Goal: Task Accomplishment & Management: Complete application form

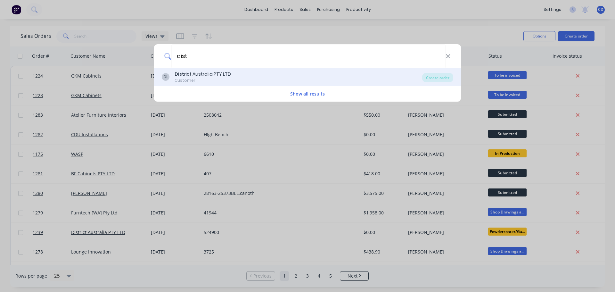
type input "dist"
click at [209, 73] on div "Dist rict Australia PTY LTD" at bounding box center [203, 74] width 56 height 7
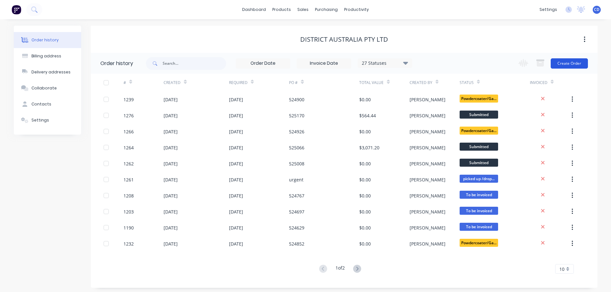
click at [582, 61] on button "Create Order" at bounding box center [568, 63] width 37 height 10
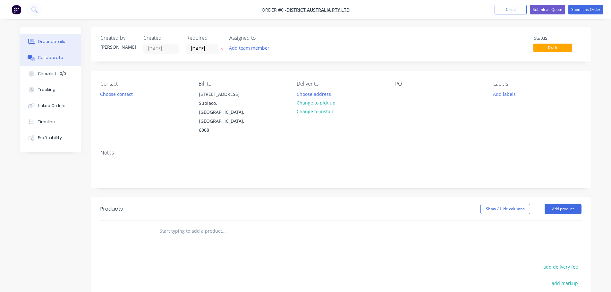
click at [46, 58] on div "Collaborate" at bounding box center [50, 58] width 25 height 6
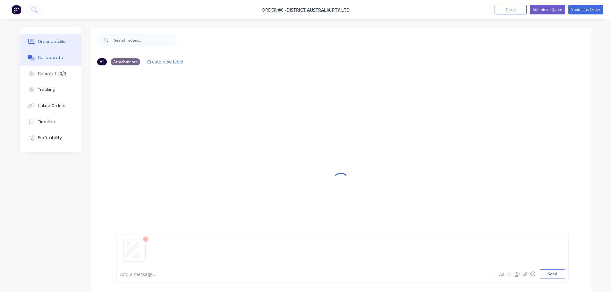
click at [46, 35] on button "Order details" at bounding box center [50, 42] width 61 height 16
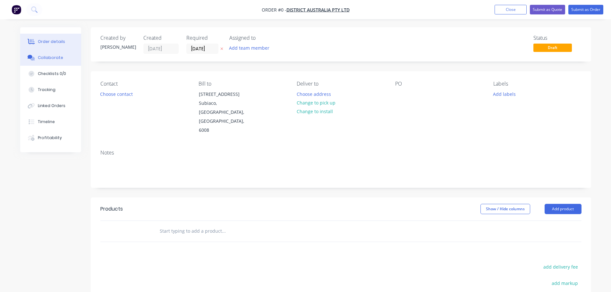
click at [42, 54] on button "Collaborate" at bounding box center [50, 58] width 61 height 16
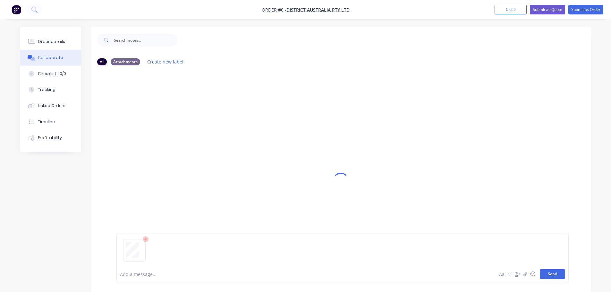
click at [560, 272] on button "Send" at bounding box center [551, 274] width 25 height 10
click at [50, 43] on div "Order details" at bounding box center [51, 42] width 27 height 6
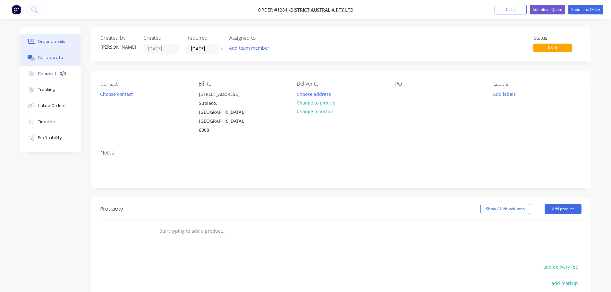
click at [45, 58] on div "Collaborate" at bounding box center [50, 58] width 25 height 6
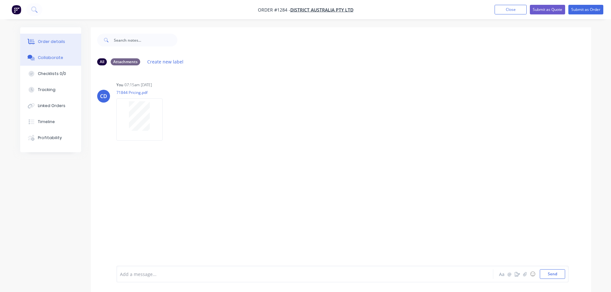
click at [44, 38] on button "Order details" at bounding box center [50, 42] width 61 height 16
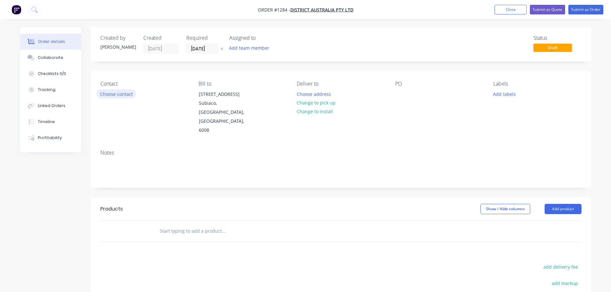
click at [107, 96] on button "Choose contact" at bounding box center [115, 93] width 39 height 9
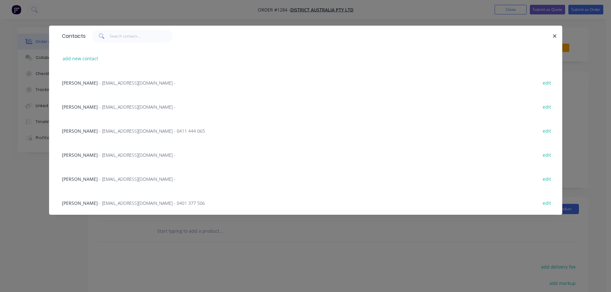
click at [98, 197] on div "[PERSON_NAME] - [EMAIL_ADDRESS][DOMAIN_NAME] - 0401 377 506 edit" at bounding box center [306, 203] width 494 height 24
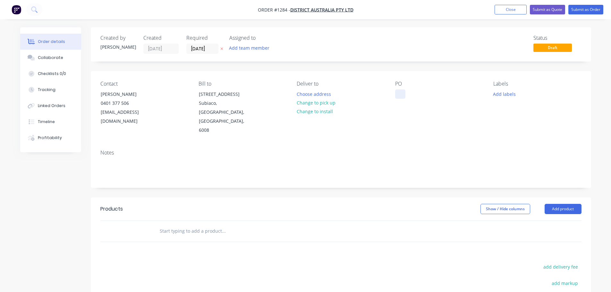
click at [403, 93] on div at bounding box center [400, 93] width 10 height 9
click at [208, 52] on input "[DATE]" at bounding box center [202, 49] width 31 height 10
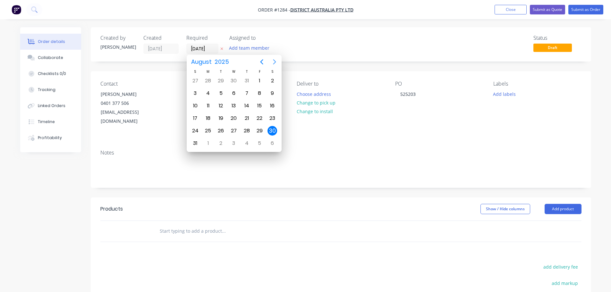
click at [272, 62] on icon "Next page" at bounding box center [275, 62] width 8 height 8
click at [246, 117] on div "25" at bounding box center [247, 118] width 10 height 10
type input "[DATE]"
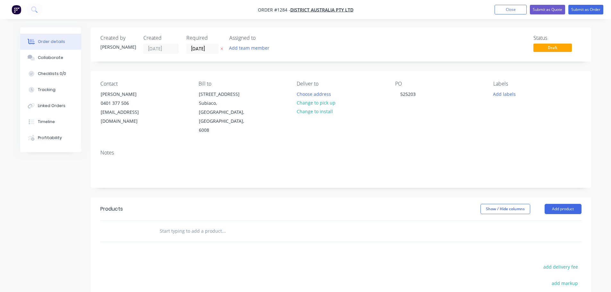
click at [146, 161] on div "Notes" at bounding box center [341, 166] width 500 height 43
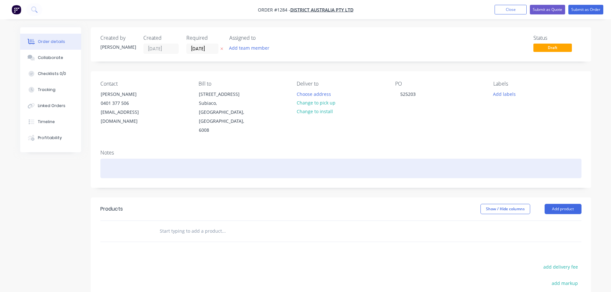
click at [142, 159] on div at bounding box center [340, 169] width 481 height 20
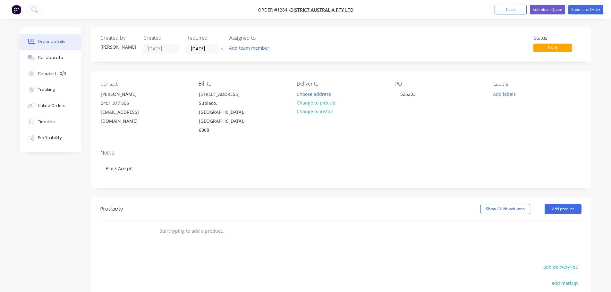
drag, startPoint x: 556, startPoint y: 197, endPoint x: 558, endPoint y: 207, distance: 10.7
click at [557, 197] on header "Products Show / Hide columns Add product" at bounding box center [341, 208] width 500 height 23
click at [561, 204] on button "Add product" at bounding box center [562, 209] width 37 height 10
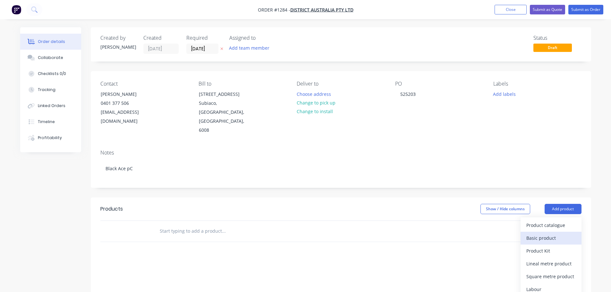
click at [551, 233] on div "Basic product" at bounding box center [550, 237] width 49 height 9
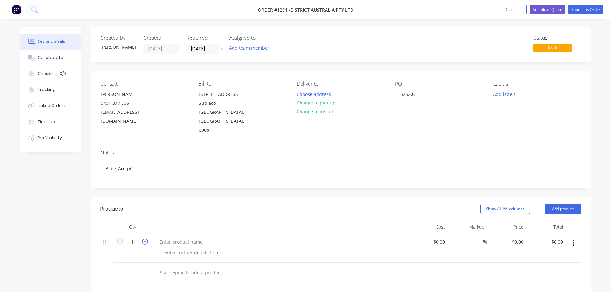
click at [143, 239] on icon "button" at bounding box center [145, 242] width 6 height 6
type input "2"
click at [186, 237] on div at bounding box center [181, 241] width 54 height 9
paste div
click at [191, 248] on div at bounding box center [191, 252] width 65 height 9
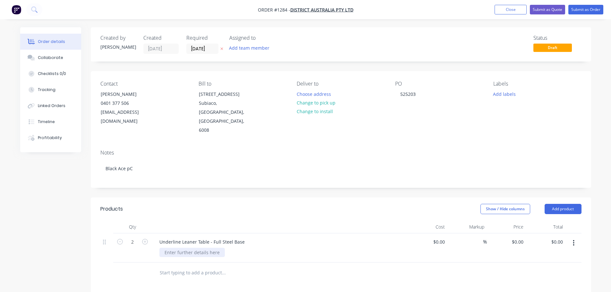
click at [178, 248] on div at bounding box center [191, 252] width 65 height 9
paste div
click at [212, 248] on div "1932w x 710d x 925h top plate" at bounding box center [196, 252] width 75 height 9
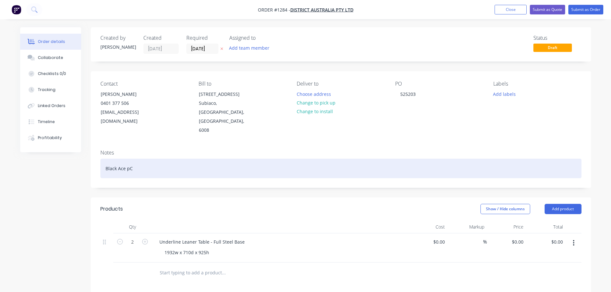
click at [128, 159] on div "Black Ace pC" at bounding box center [340, 169] width 481 height 20
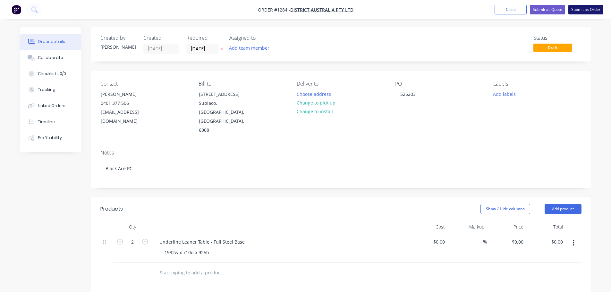
click at [595, 6] on button "Submit as Order" at bounding box center [585, 10] width 35 height 10
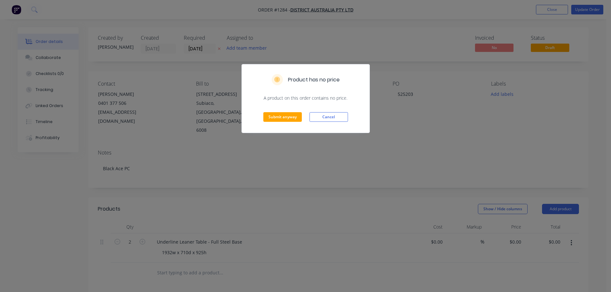
click at [288, 123] on div "Submit anyway Cancel" at bounding box center [306, 116] width 128 height 31
click at [284, 117] on button "Submit anyway" at bounding box center [282, 117] width 38 height 10
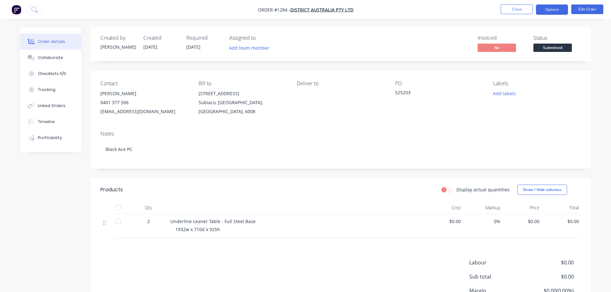
click at [545, 9] on button "Options" at bounding box center [552, 9] width 32 height 10
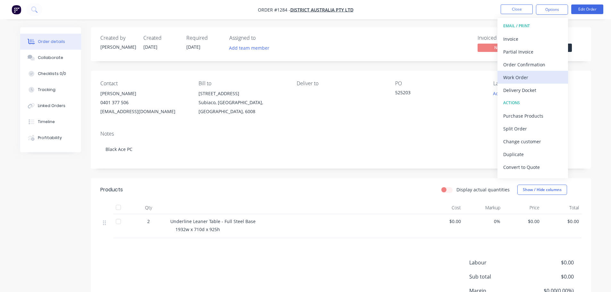
click at [520, 78] on div "Work Order" at bounding box center [532, 77] width 59 height 9
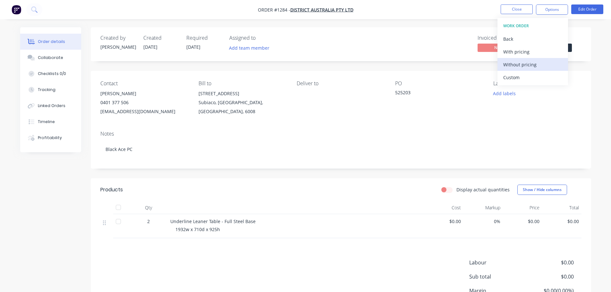
click at [521, 65] on div "Without pricing" at bounding box center [532, 64] width 59 height 9
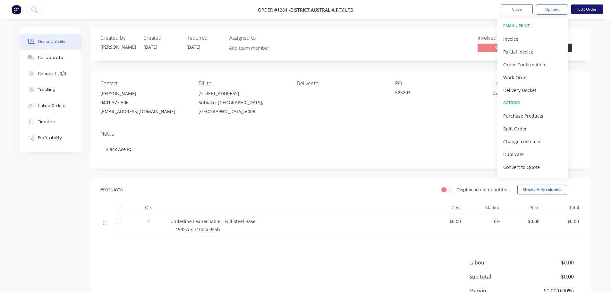
click at [595, 11] on button "Edit Order" at bounding box center [587, 9] width 32 height 10
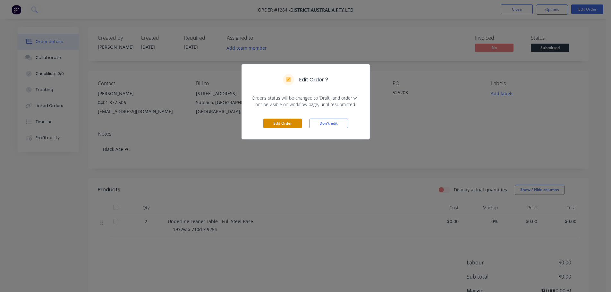
click at [288, 125] on button "Edit Order" at bounding box center [282, 124] width 38 height 10
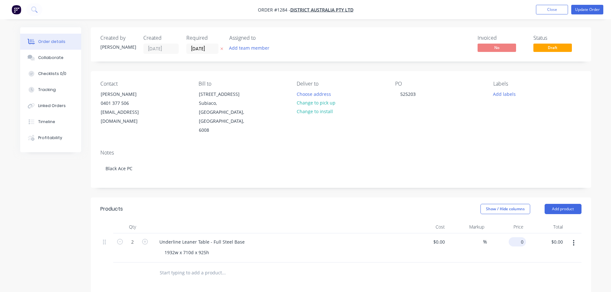
click at [517, 237] on div "0 $0.00" at bounding box center [516, 241] width 17 height 9
type input "$990.00"
type input "$1,980.00"
click at [519, 172] on div "Created by [PERSON_NAME] Created [DATE] Required [DATE] Assigned to Add team me…" at bounding box center [341, 232] width 500 height 410
click at [552, 8] on button "Close" at bounding box center [552, 10] width 32 height 10
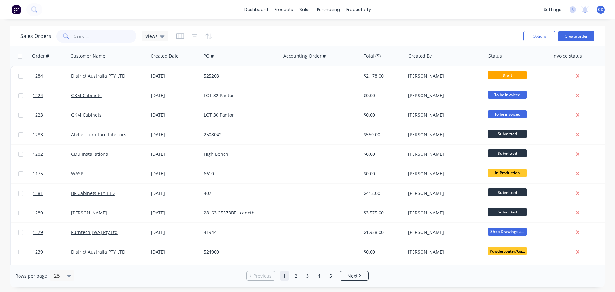
click at [123, 35] on input "text" at bounding box center [105, 36] width 63 height 13
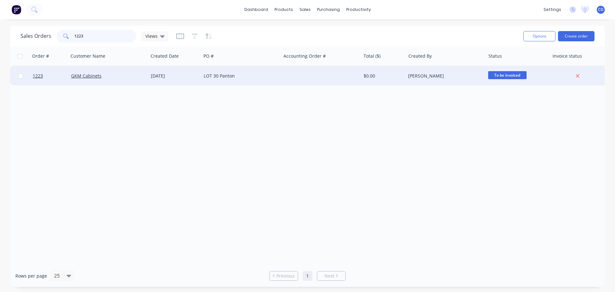
type input "1223"
click at [145, 79] on div "GKM Cabinets" at bounding box center [108, 76] width 75 height 6
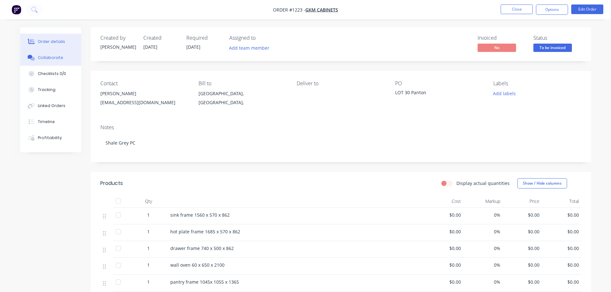
click at [56, 56] on div "Collaborate" at bounding box center [50, 58] width 25 height 6
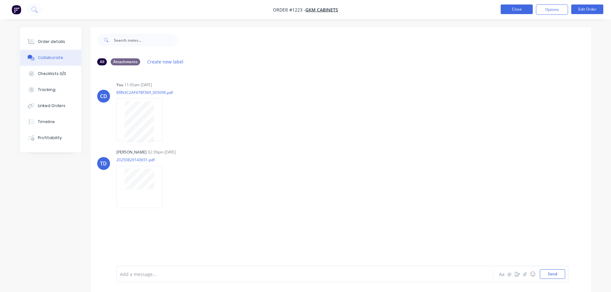
click at [512, 8] on button "Close" at bounding box center [516, 9] width 32 height 10
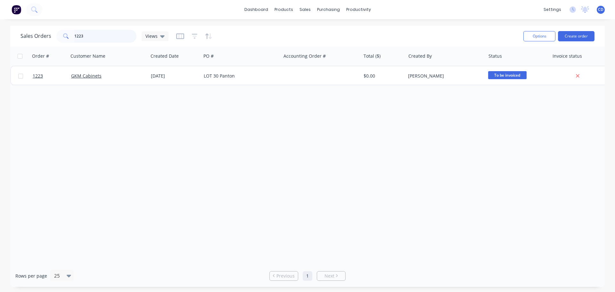
click at [101, 40] on input "1223" at bounding box center [105, 36] width 63 height 13
type input "1"
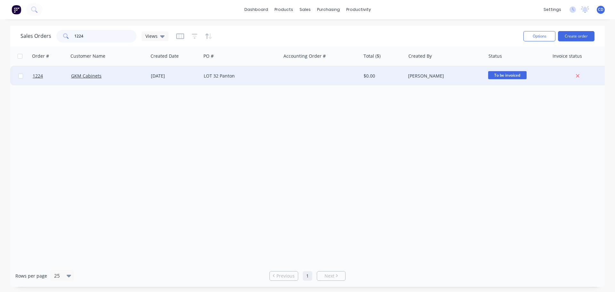
type input "1224"
click at [111, 73] on div "GKM Cabinets" at bounding box center [106, 76] width 71 height 6
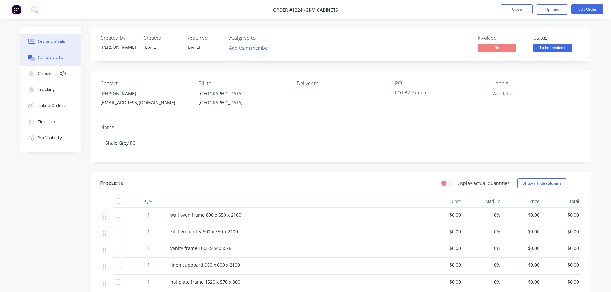
click at [63, 57] on button "Collaborate" at bounding box center [50, 58] width 61 height 16
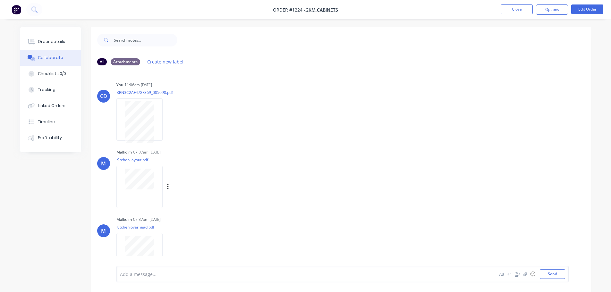
click at [138, 195] on div at bounding box center [139, 187] width 46 height 42
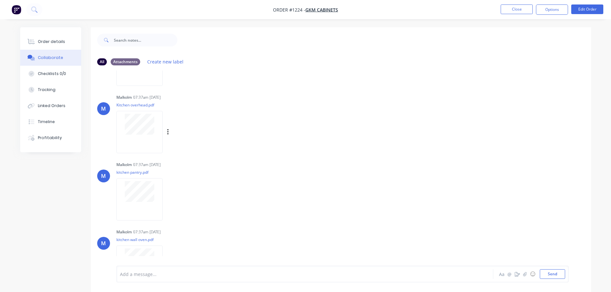
scroll to position [121, 0]
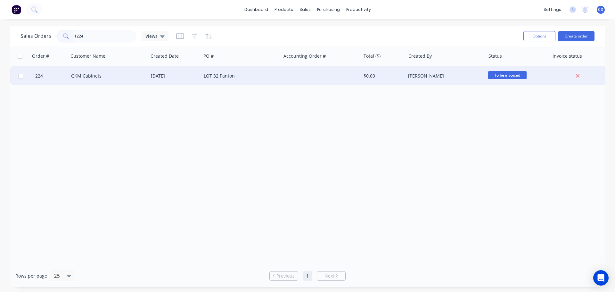
type input "1224"
click at [118, 69] on div "GKM Cabinets" at bounding box center [109, 75] width 80 height 19
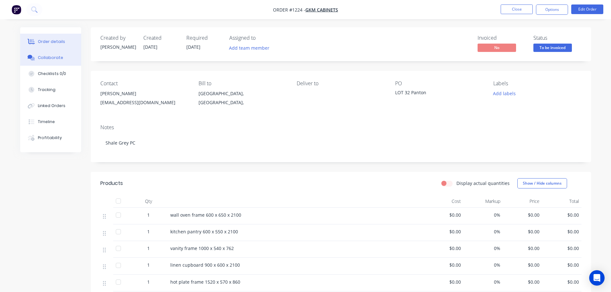
click at [54, 61] on button "Collaborate" at bounding box center [50, 58] width 61 height 16
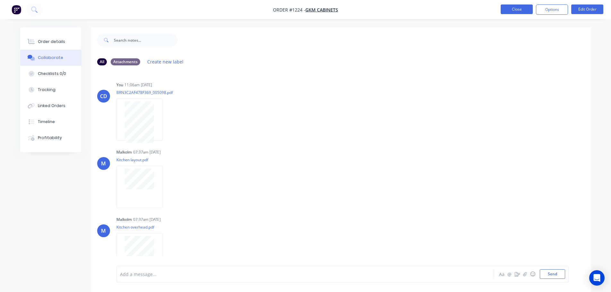
click at [508, 11] on button "Close" at bounding box center [516, 9] width 32 height 10
